Goal: Navigation & Orientation: Find specific page/section

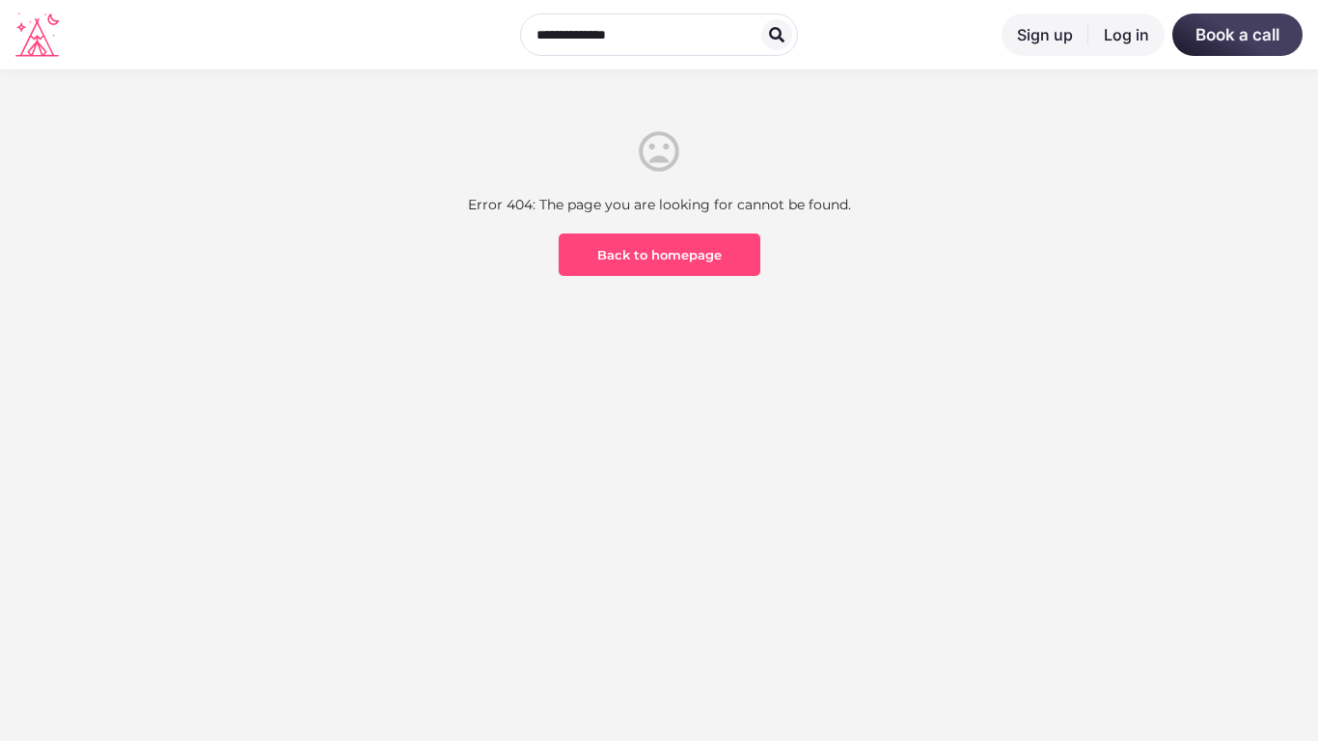
scroll to position [567, 0]
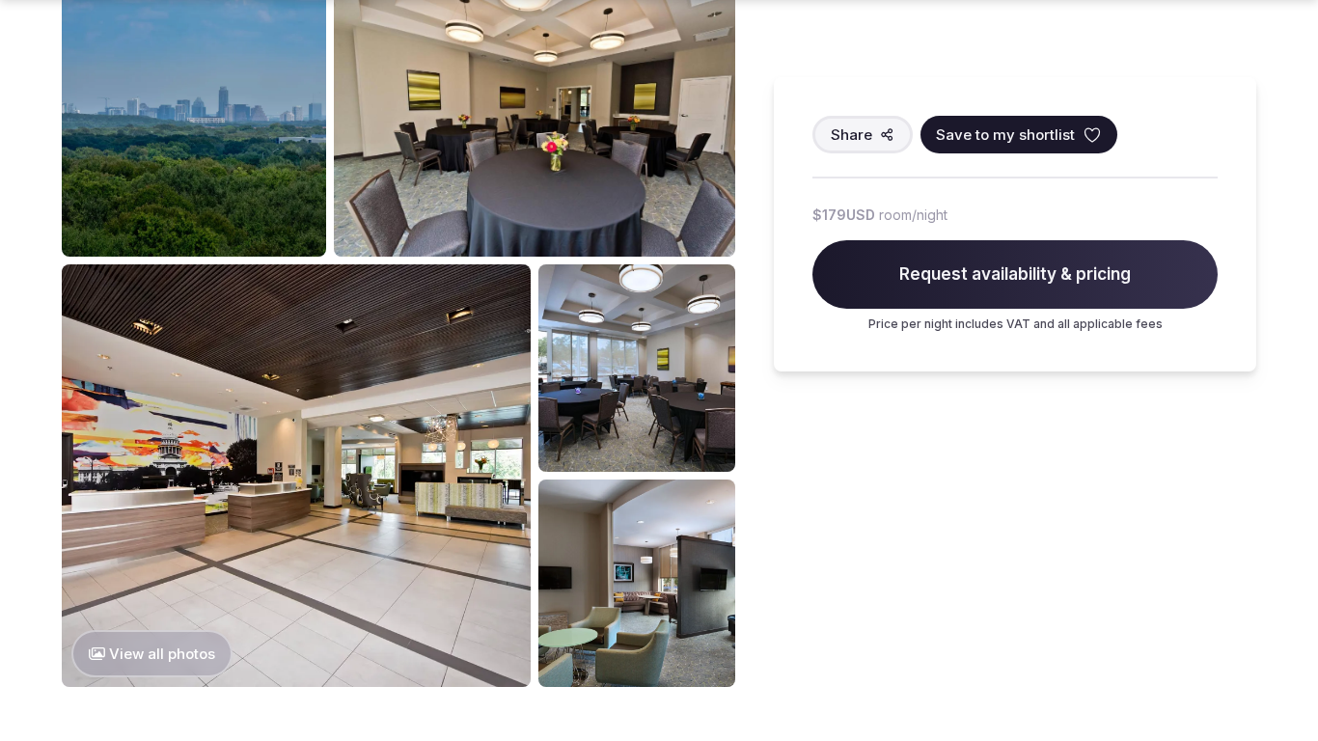
scroll to position [2043, 0]
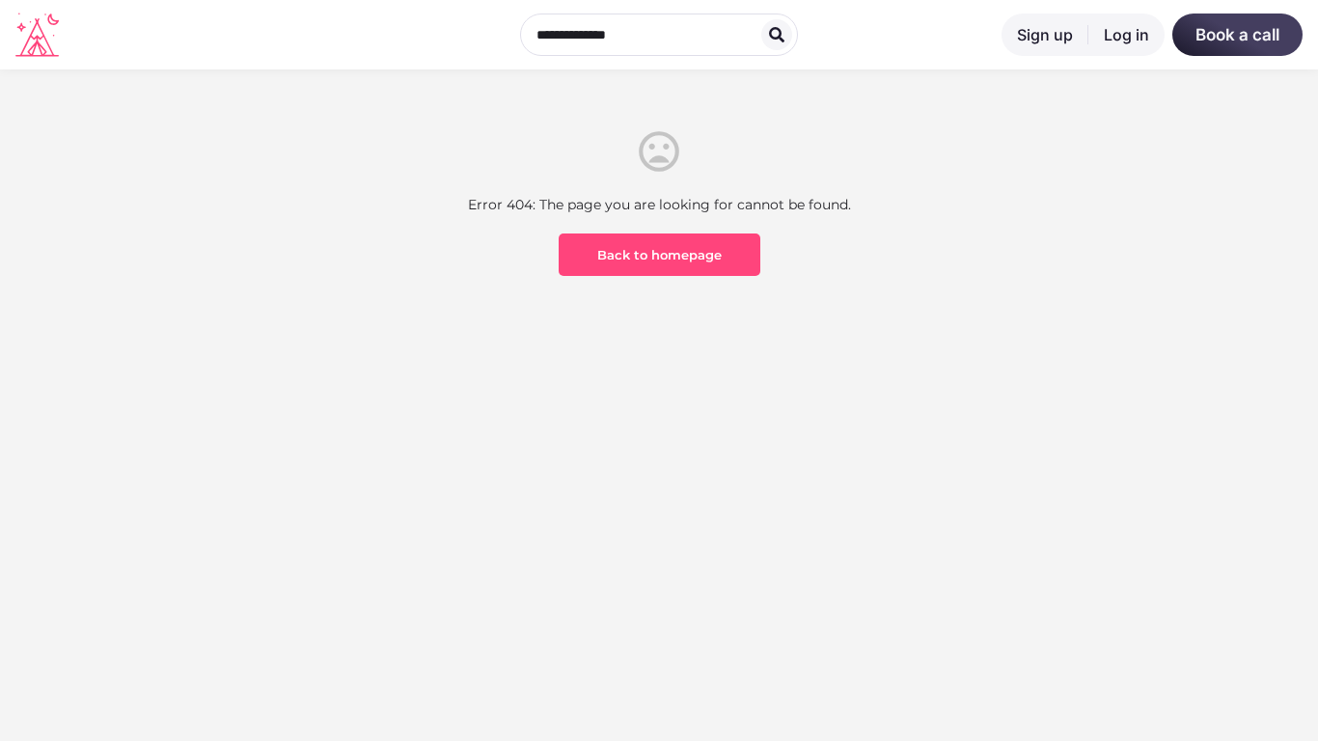
scroll to position [567, 0]
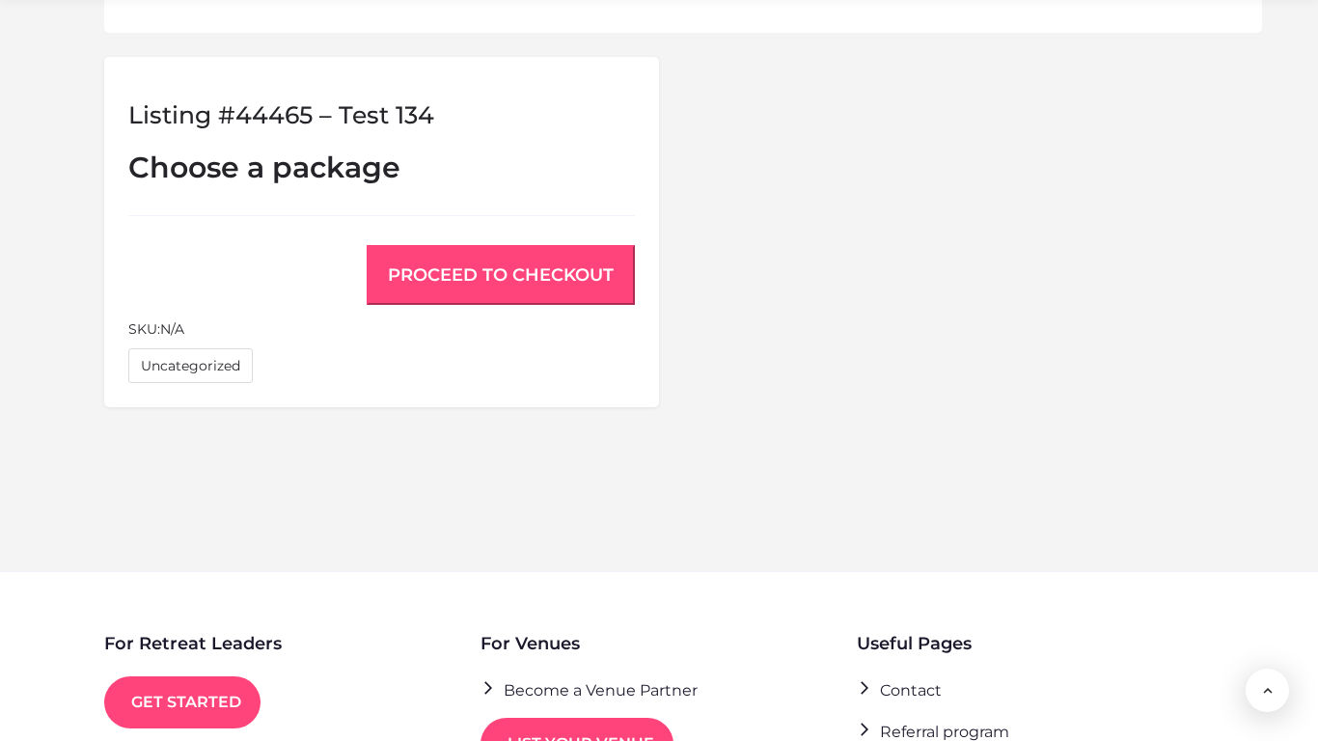
scroll to position [1600, 0]
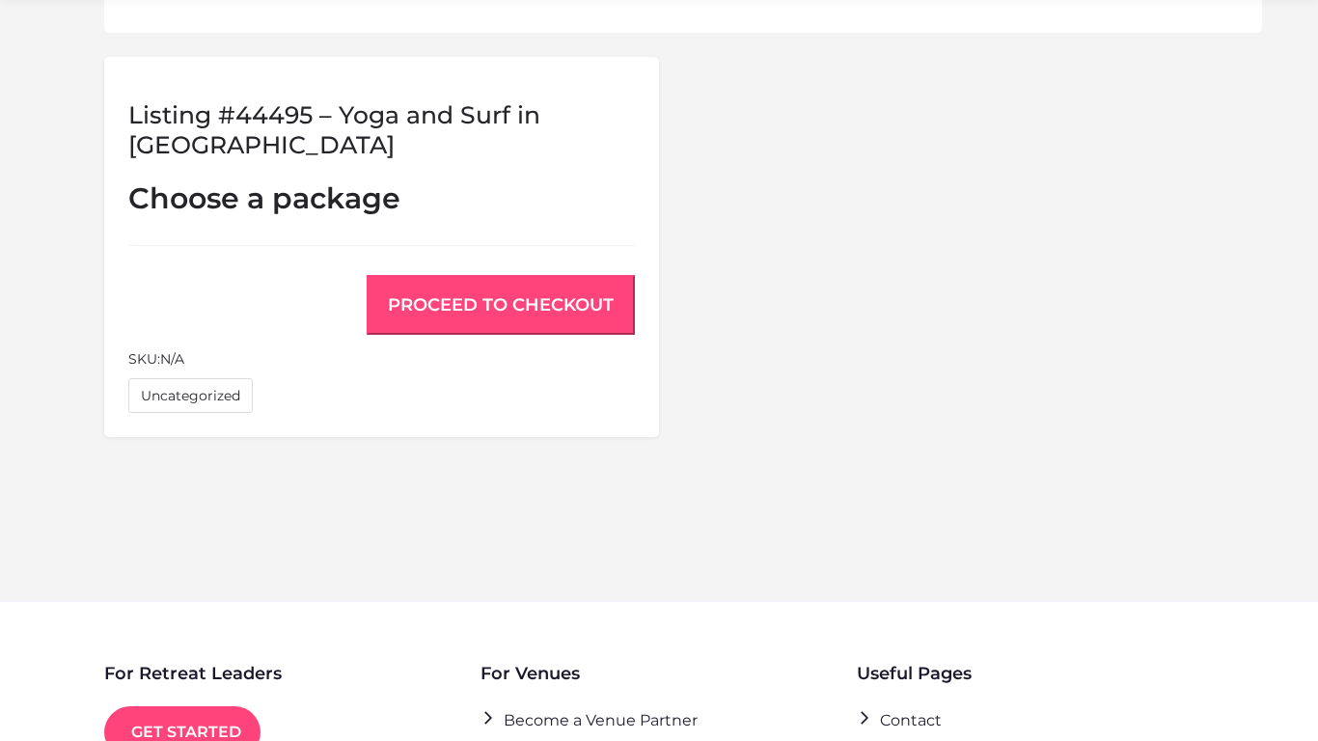
scroll to position [1631, 0]
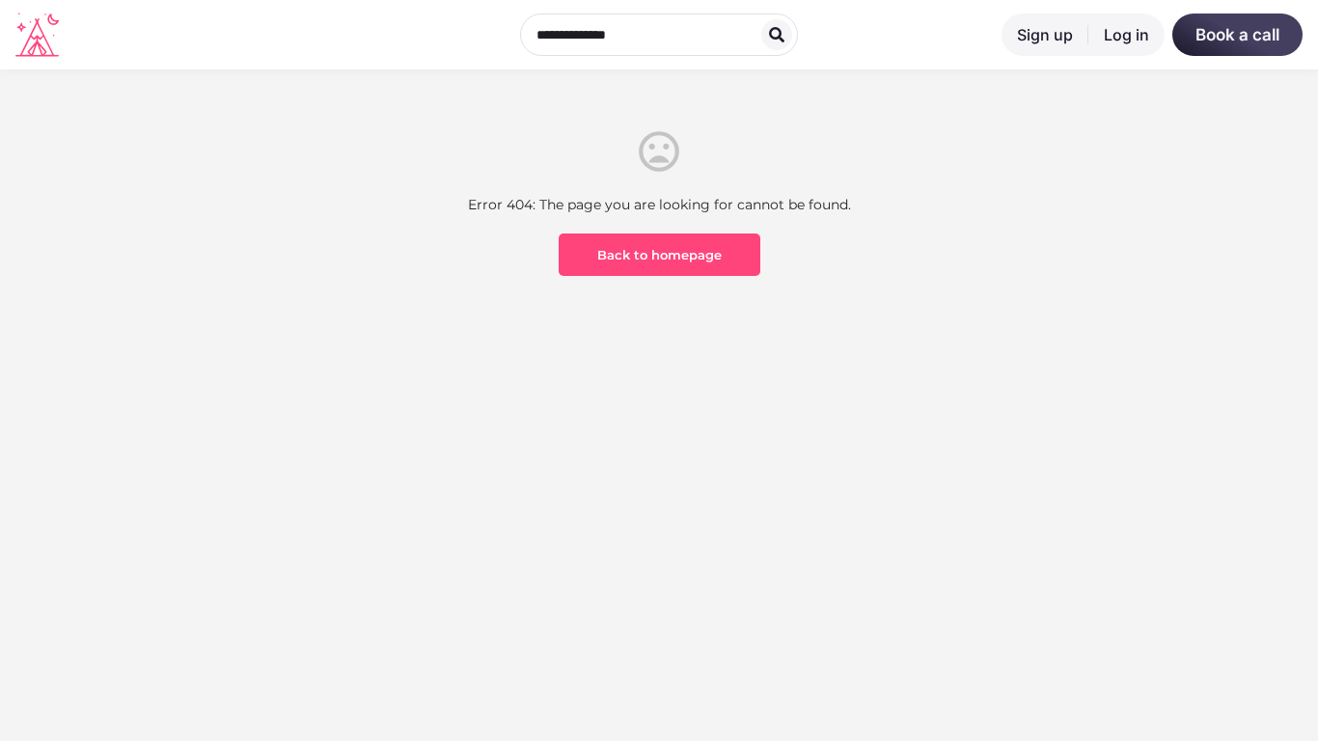
scroll to position [567, 0]
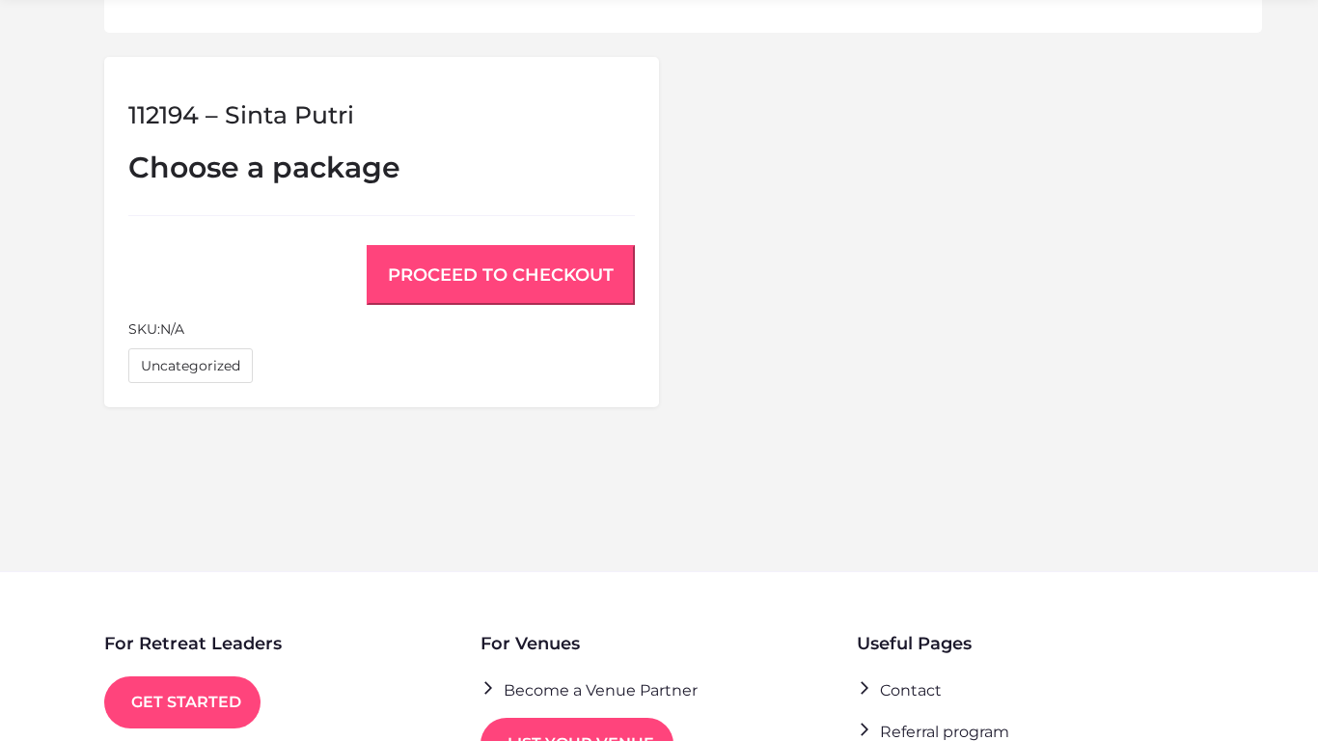
scroll to position [1600, 0]
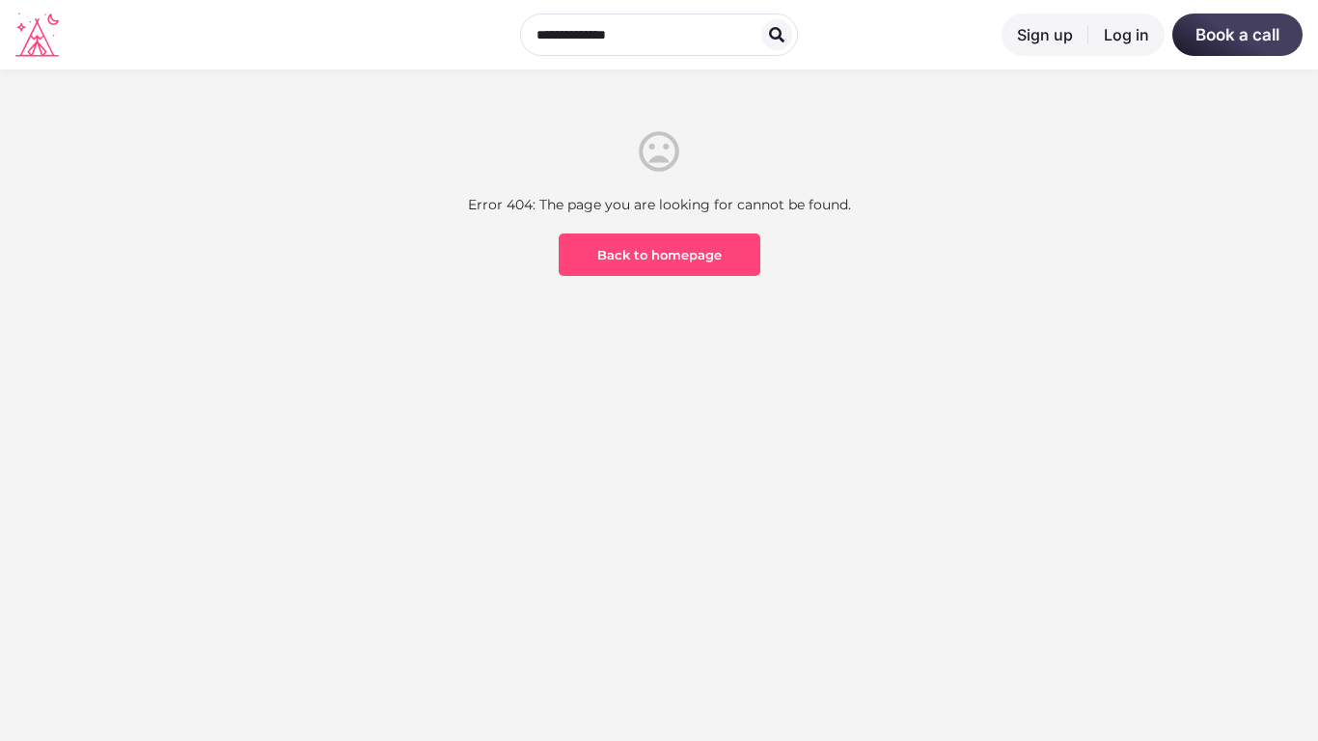
scroll to position [567, 0]
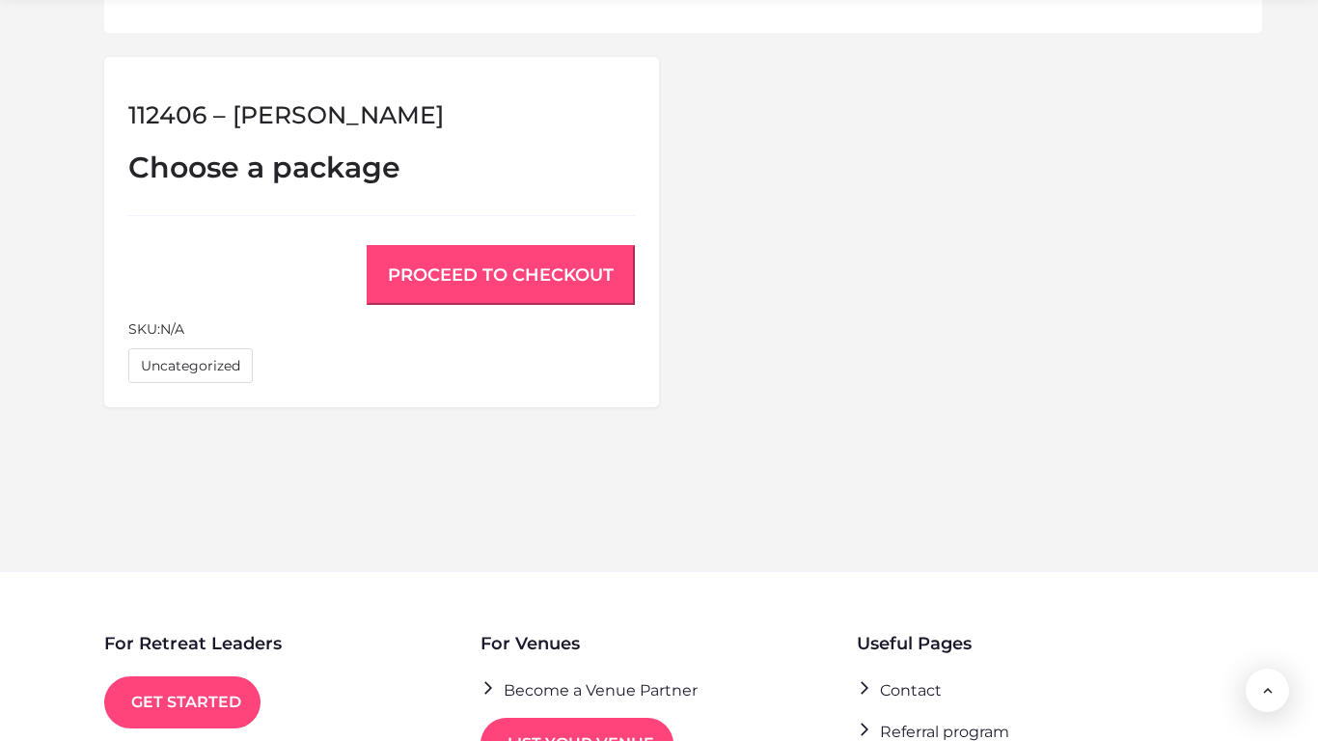
scroll to position [1600, 0]
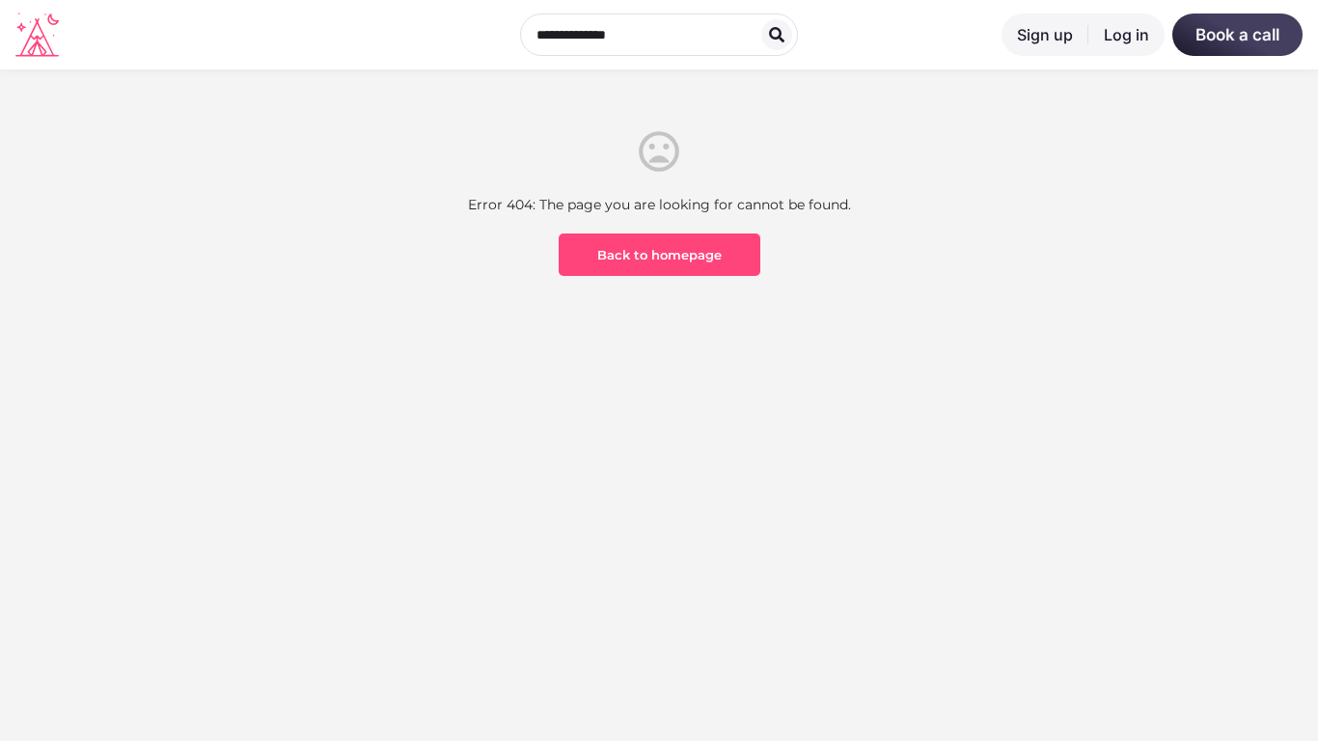
scroll to position [567, 0]
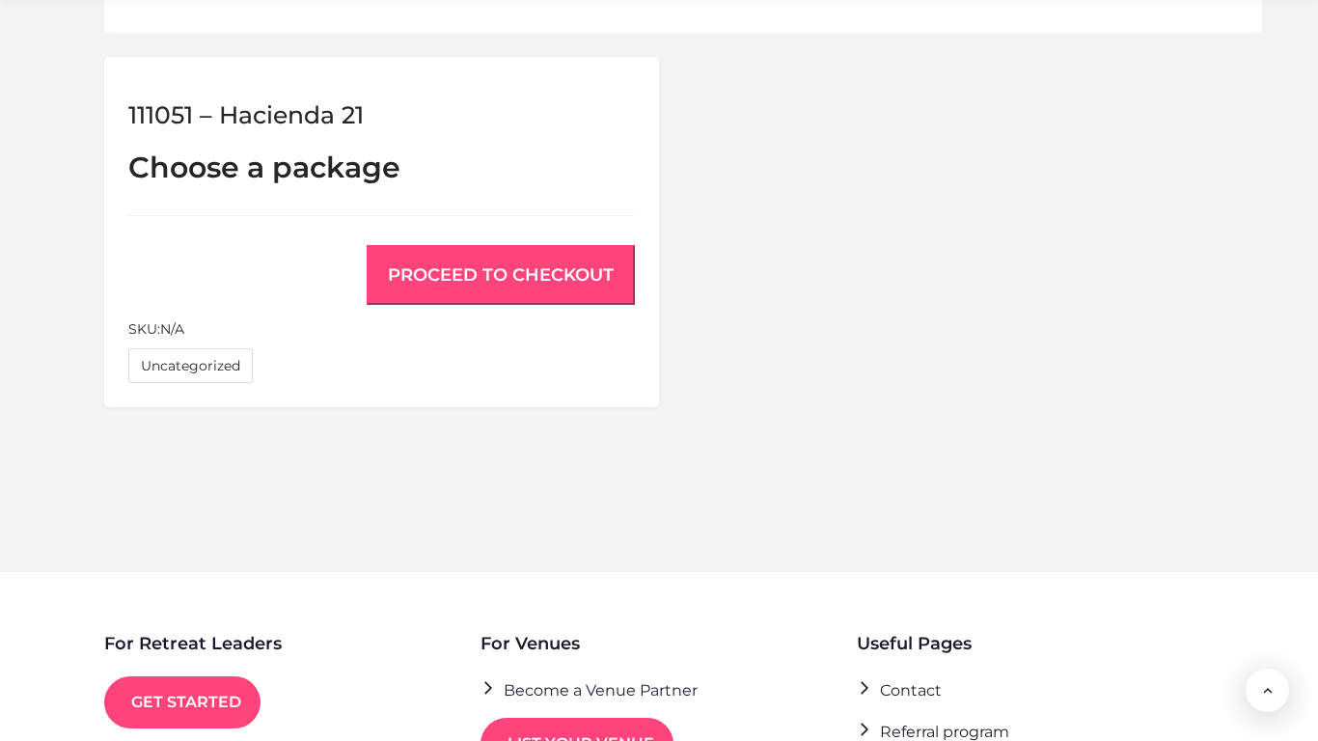
scroll to position [1600, 0]
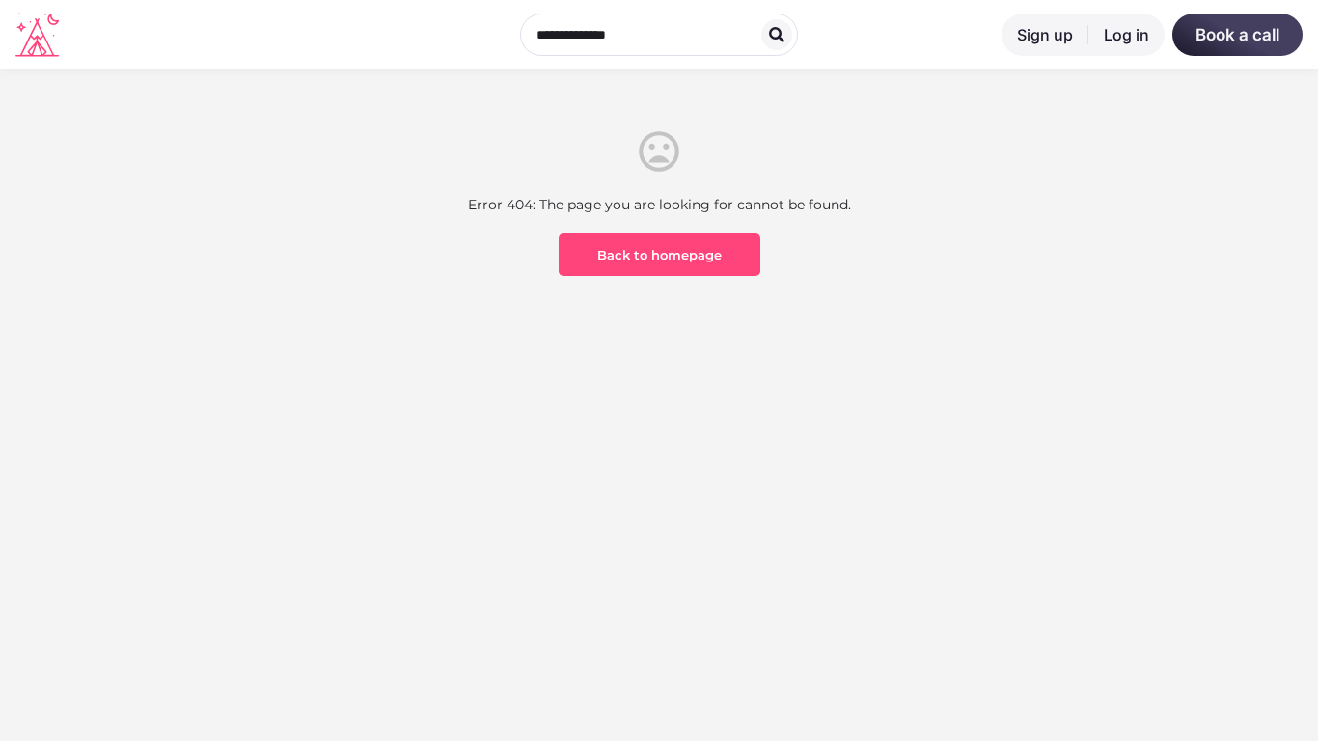
scroll to position [567, 0]
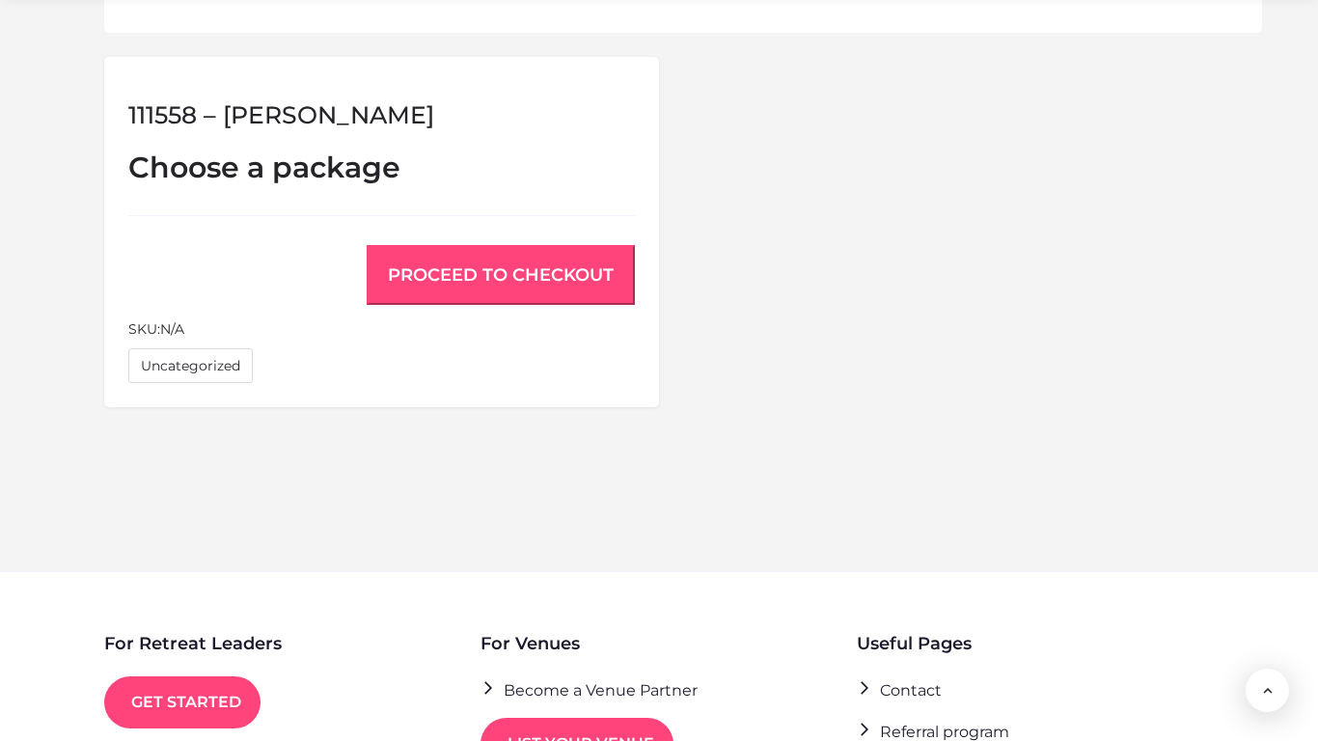
scroll to position [1600, 0]
